Goal: Transaction & Acquisition: Purchase product/service

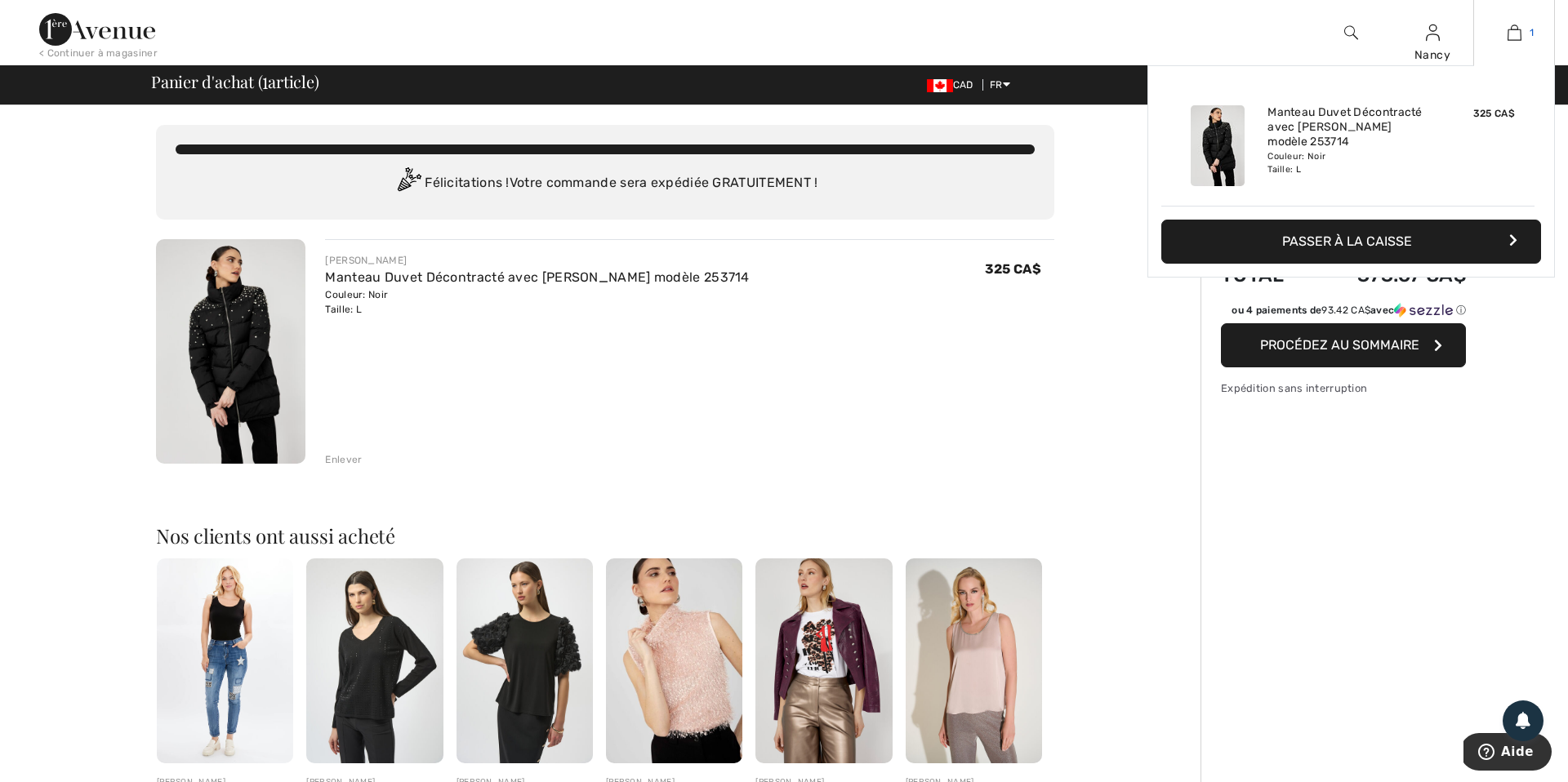
click at [1509, 27] on img at bounding box center [1514, 32] width 14 height 20
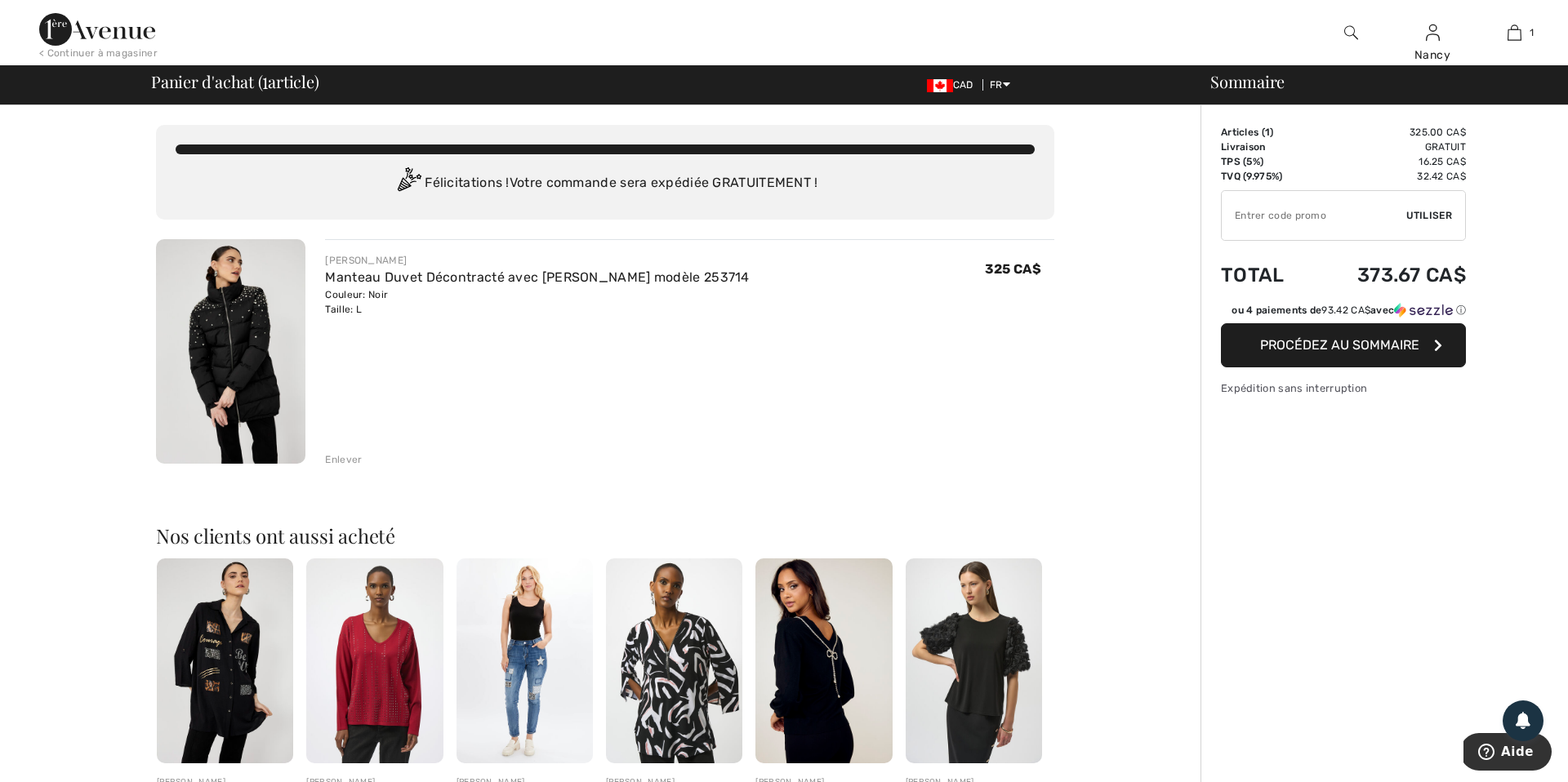
click at [340, 455] on div "Enlever" at bounding box center [343, 459] width 37 height 15
